Goal: Task Accomplishment & Management: Complete application form

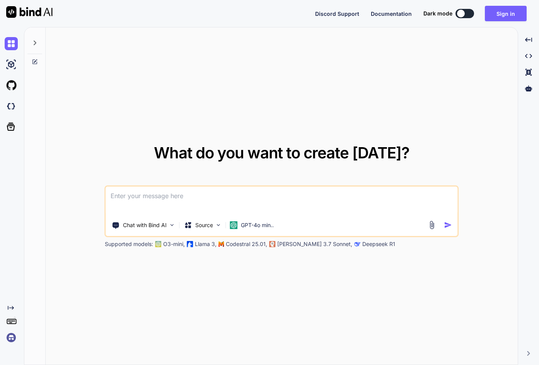
click at [139, 105] on div "What do you want to create [DATE]? Chat with Bind AI Source GPT-4o min.. Suppor…" at bounding box center [282, 196] width 472 height 338
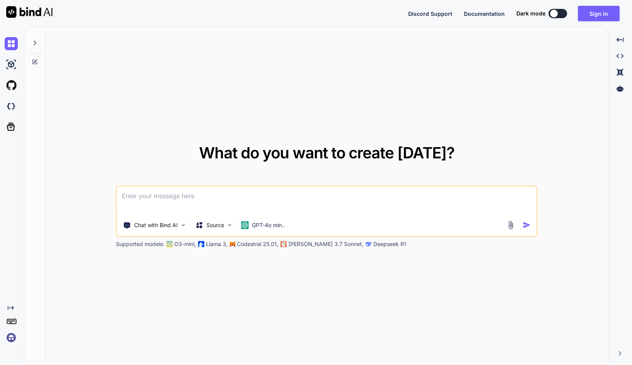
click at [12, 338] on img at bounding box center [11, 337] width 13 height 13
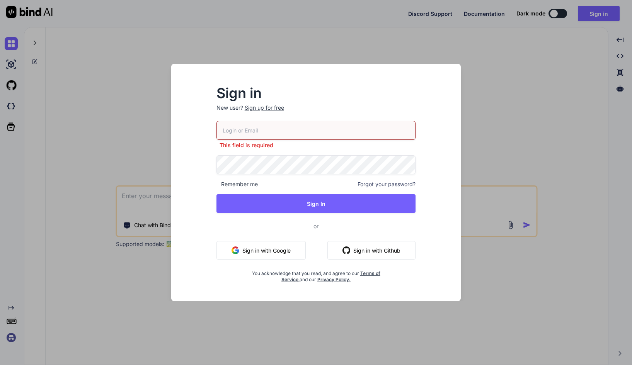
click at [528, 128] on div "Sign in New user? Sign up for free This field is required Remember me Forgot yo…" at bounding box center [316, 182] width 632 height 365
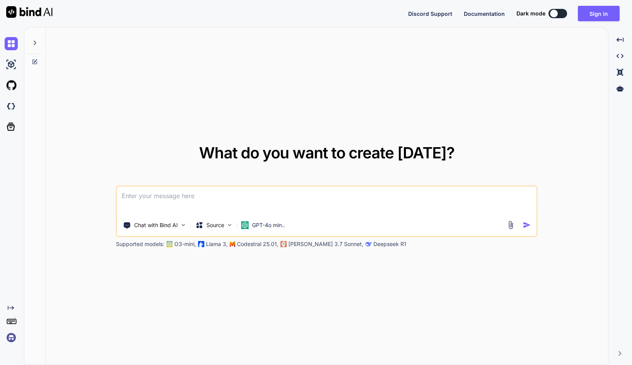
click at [560, 15] on button at bounding box center [557, 13] width 19 height 9
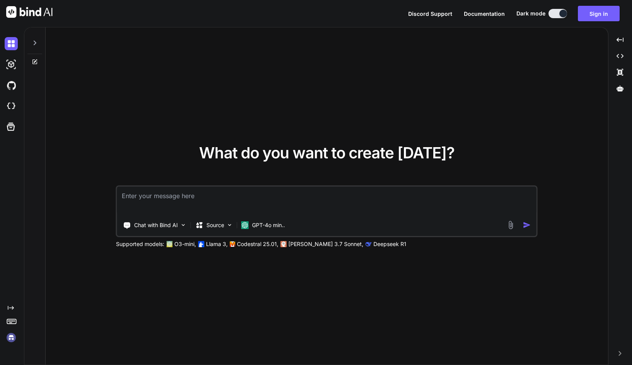
click at [559, 15] on button at bounding box center [557, 13] width 19 height 9
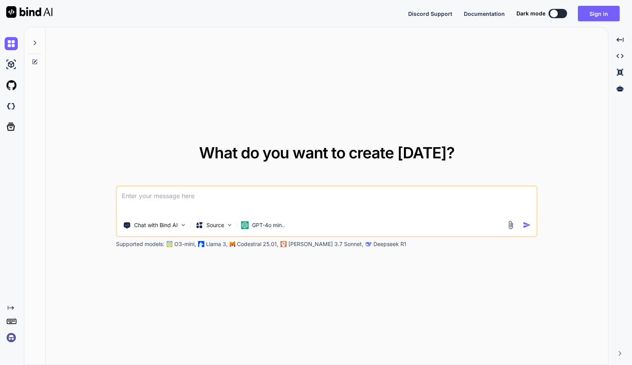
click at [34, 43] on icon at bounding box center [35, 43] width 6 height 6
type textarea "x"
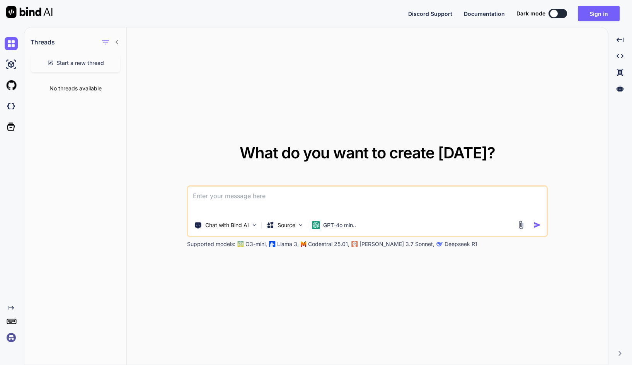
click at [121, 43] on div "Threads" at bounding box center [75, 40] width 102 height 26
click at [603, 14] on button "Sign in" at bounding box center [599, 13] width 42 height 15
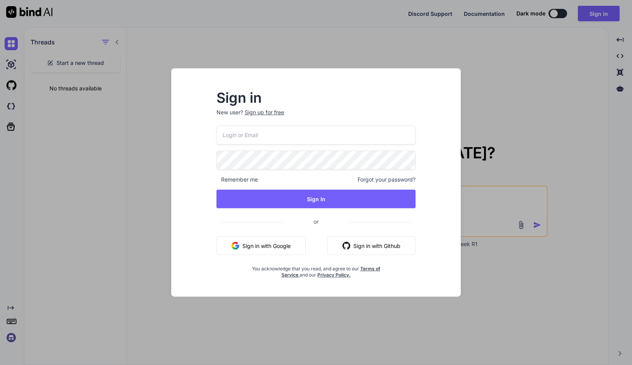
click at [268, 112] on p "New user? Sign up for free" at bounding box center [315, 117] width 199 height 17
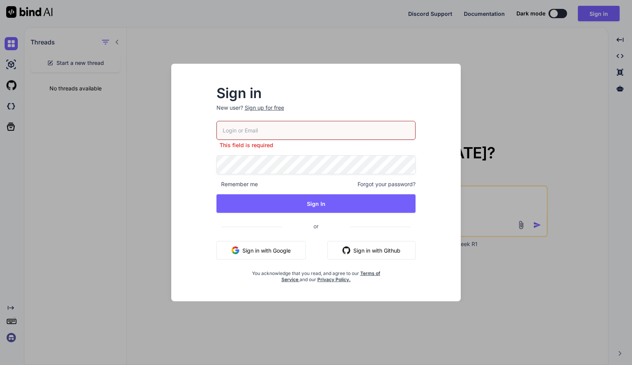
click at [265, 128] on input "email" at bounding box center [315, 130] width 199 height 19
type input "[PERSON_NAME][EMAIL_ADDRESS][DOMAIN_NAME]"
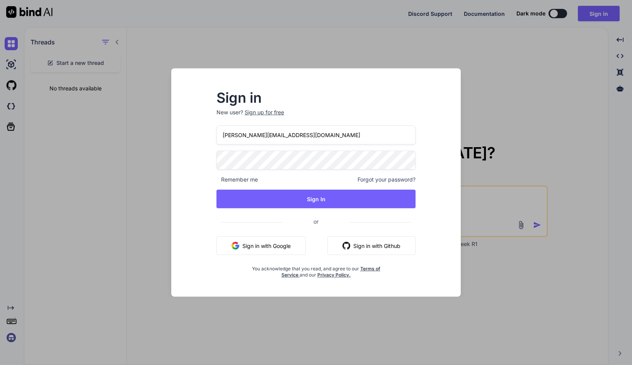
click at [191, 158] on div "Sign in New user? Sign up for free [PERSON_NAME][EMAIL_ADDRESS][DOMAIN_NAME] Re…" at bounding box center [315, 189] width 277 height 214
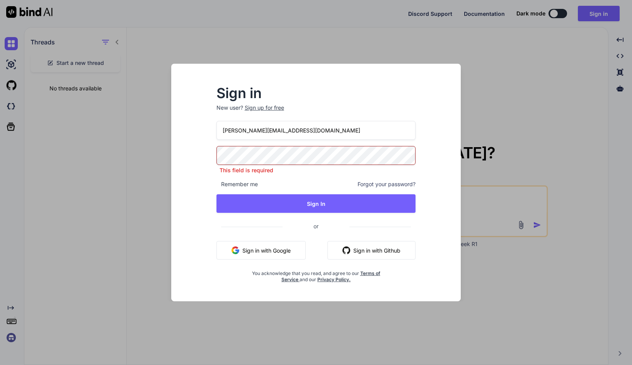
click at [277, 109] on div "Sign up for free" at bounding box center [264, 108] width 39 height 8
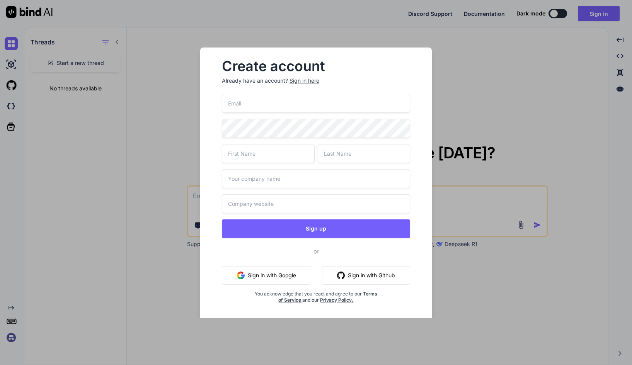
type input "[PERSON_NAME][EMAIL_ADDRESS][DOMAIN_NAME]"
type input "[PERSON_NAME]"
type input "Cattaneo"
click at [206, 192] on div "Create account Already have an account? Sign in here [PERSON_NAME][EMAIL_ADDRES…" at bounding box center [316, 188] width 232 height 281
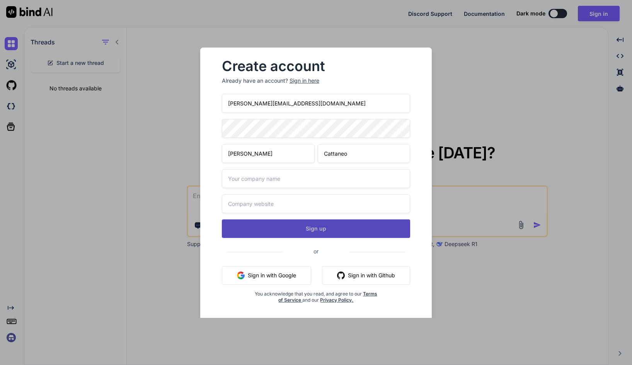
click at [298, 233] on button "Sign up" at bounding box center [316, 229] width 189 height 19
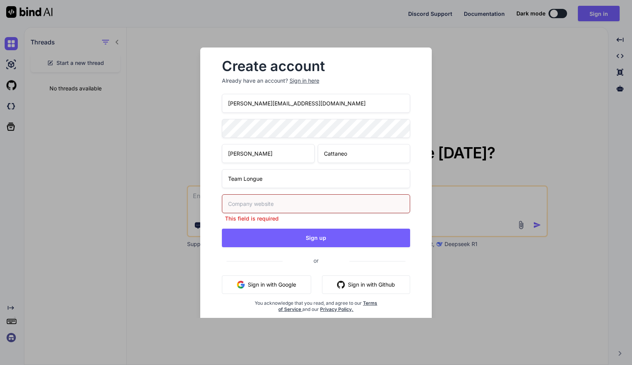
click at [248, 178] on input "Team Longue" at bounding box center [316, 178] width 189 height 19
type input "Team Lingue"
click at [238, 198] on input "text" at bounding box center [316, 203] width 189 height 19
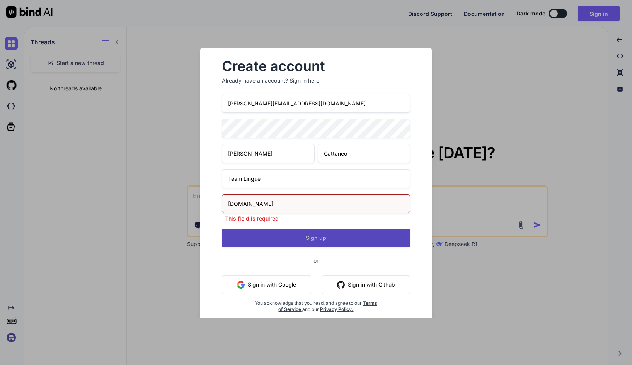
type input "[DOMAIN_NAME]"
click at [316, 245] on div "[PERSON_NAME][EMAIL_ADDRESS][DOMAIN_NAME] [PERSON_NAME] Team Lingue [DOMAIN_NAM…" at bounding box center [316, 212] width 189 height 237
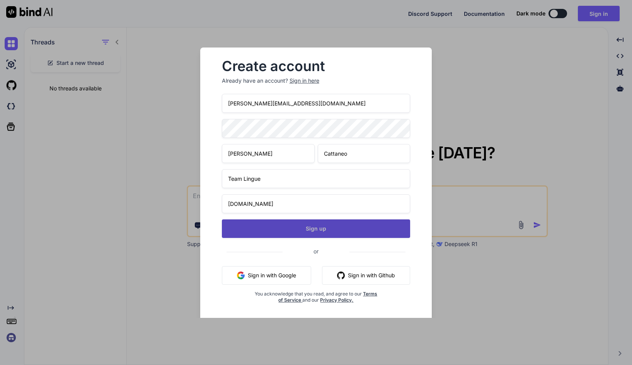
click at [317, 227] on button "Sign up" at bounding box center [316, 229] width 189 height 19
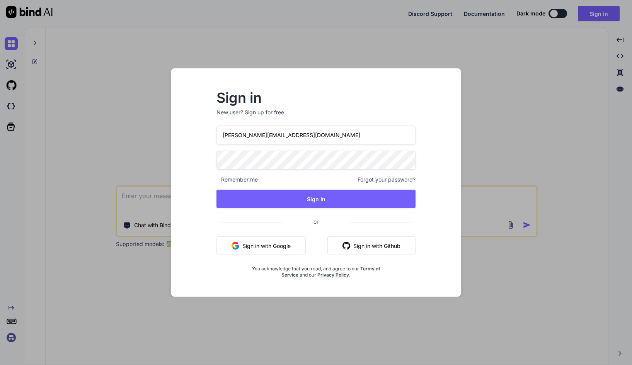
type input "[PERSON_NAME][EMAIL_ADDRESS][DOMAIN_NAME]"
click at [362, 228] on span "or" at bounding box center [315, 222] width 199 height 16
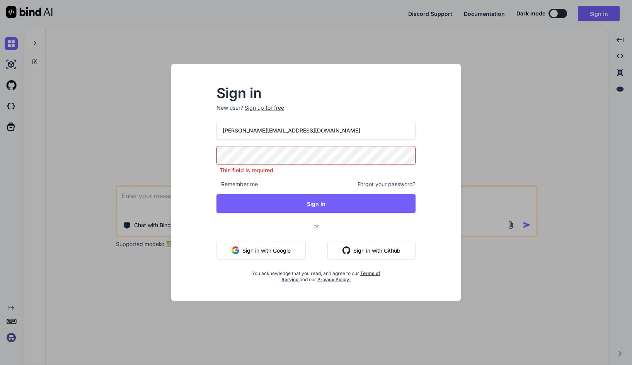
click at [299, 100] on div "Sign in New user? Sign up for free" at bounding box center [315, 104] width 199 height 34
click at [519, 85] on div "Sign in New user? Sign up for free paolo.cattaneo@ihteamlingue.it This field is…" at bounding box center [316, 182] width 632 height 365
